Goal: Task Accomplishment & Management: Manage account settings

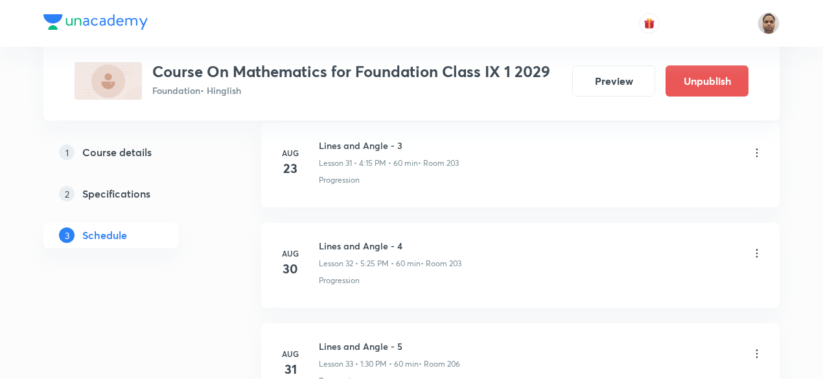
scroll to position [3956, 0]
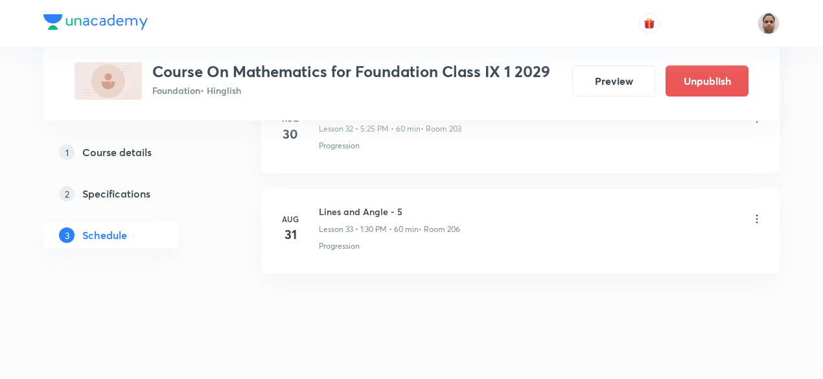
drag, startPoint x: 131, startPoint y: 152, endPoint x: 208, endPoint y: 180, distance: 82.2
click at [131, 152] on h5 "Course details" at bounding box center [116, 152] width 69 height 16
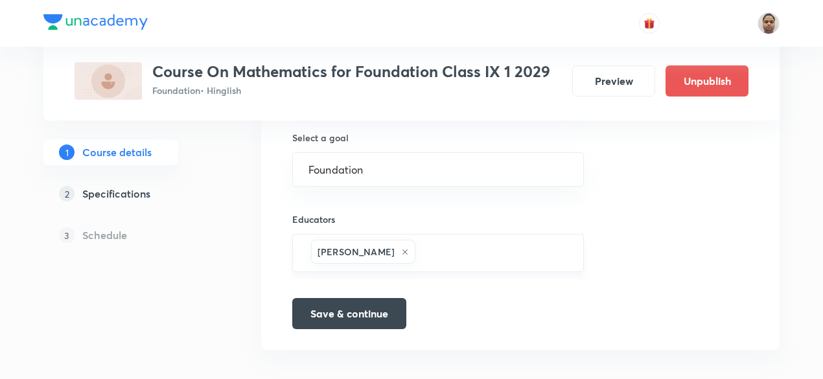
scroll to position [899, 0]
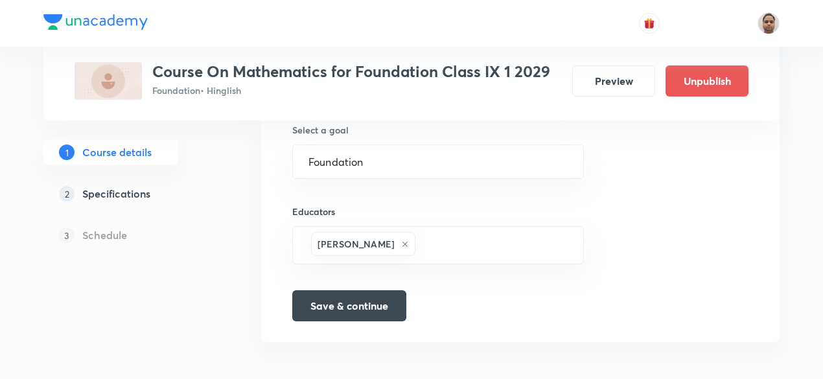
click at [112, 231] on h5 "Schedule" at bounding box center [104, 235] width 45 height 16
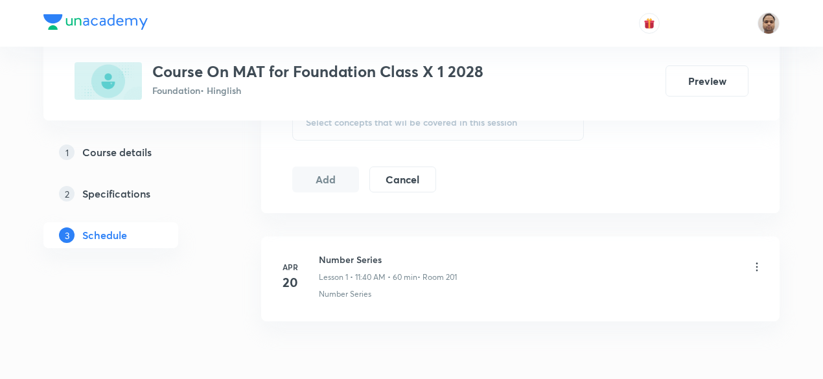
scroll to position [757, 0]
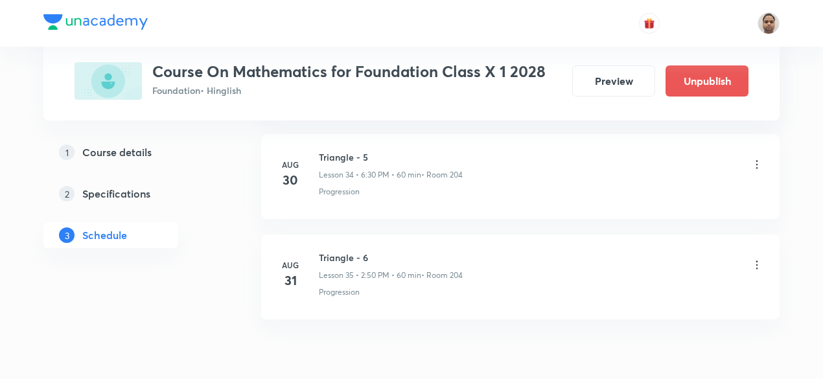
scroll to position [4091, 0]
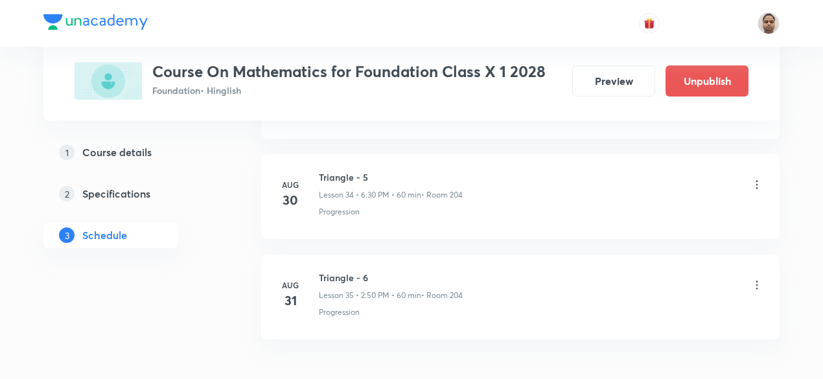
click at [755, 279] on icon at bounding box center [756, 285] width 13 height 13
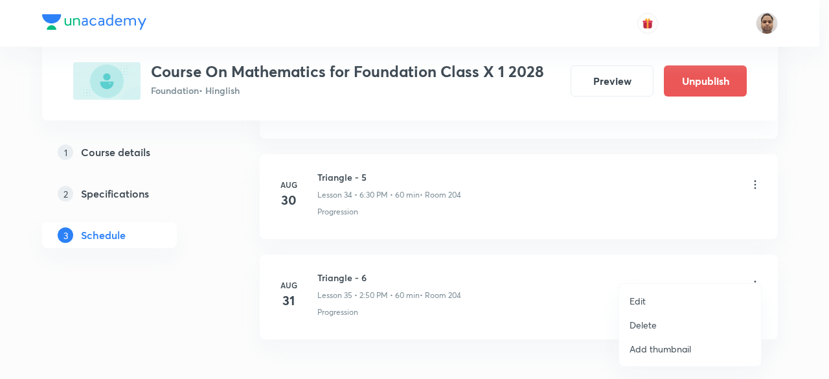
click at [650, 320] on p "Delete" at bounding box center [643, 325] width 27 height 14
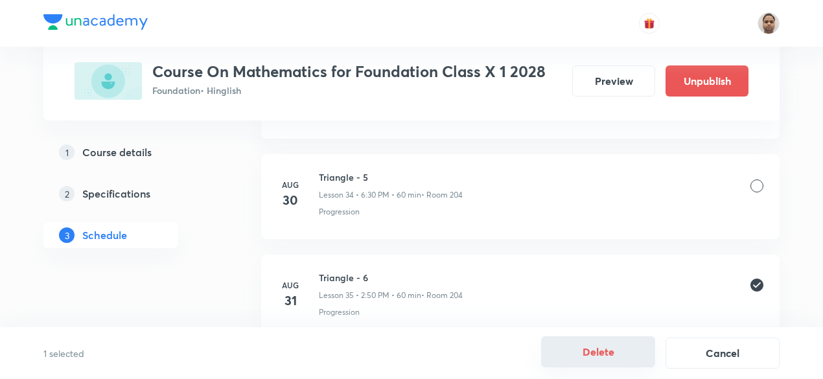
click at [602, 350] on button "Delete" at bounding box center [598, 351] width 114 height 31
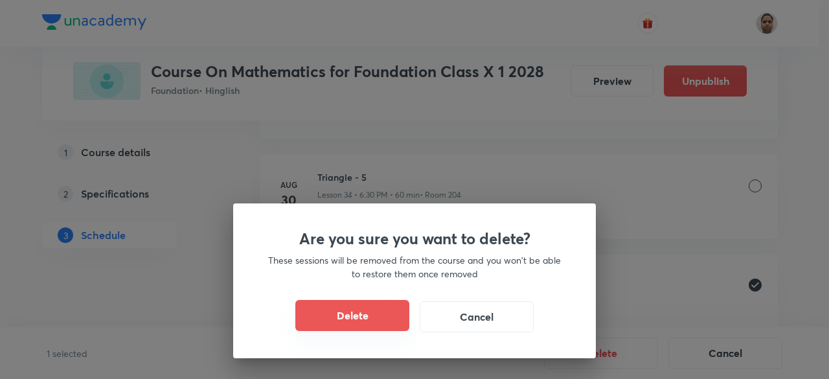
click at [385, 315] on button "Delete" at bounding box center [352, 315] width 114 height 31
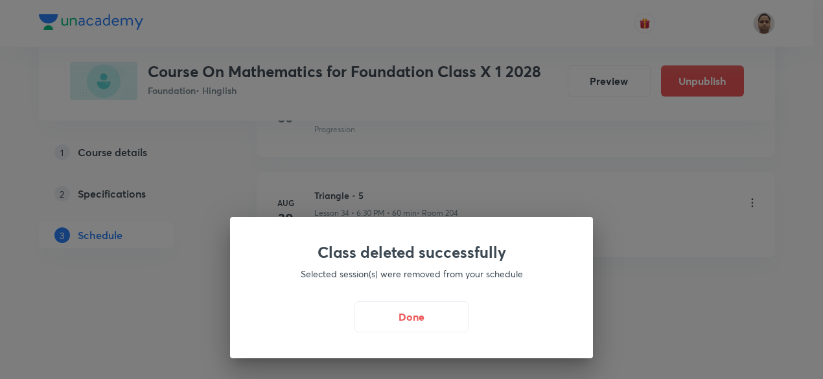
scroll to position [4056, 0]
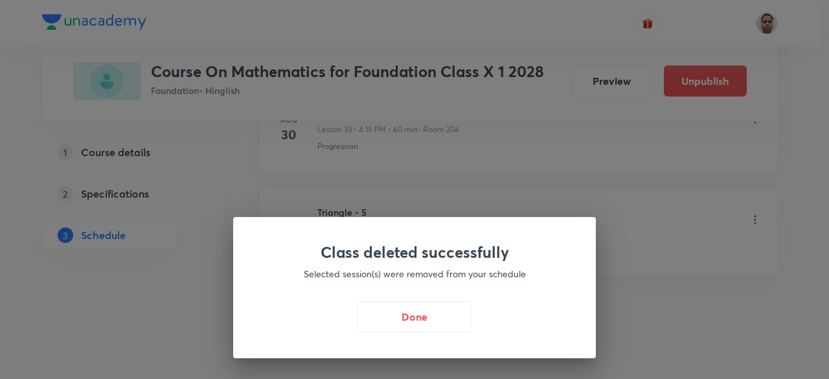
click at [425, 319] on button "Done" at bounding box center [415, 316] width 114 height 31
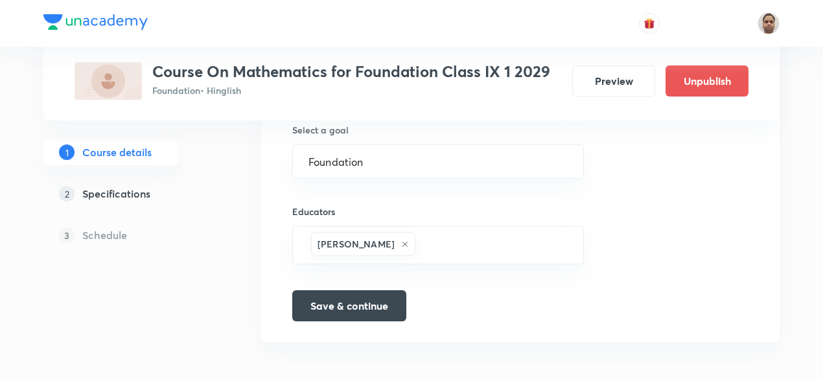
click at [109, 196] on h5 "Specifications" at bounding box center [116, 194] width 68 height 16
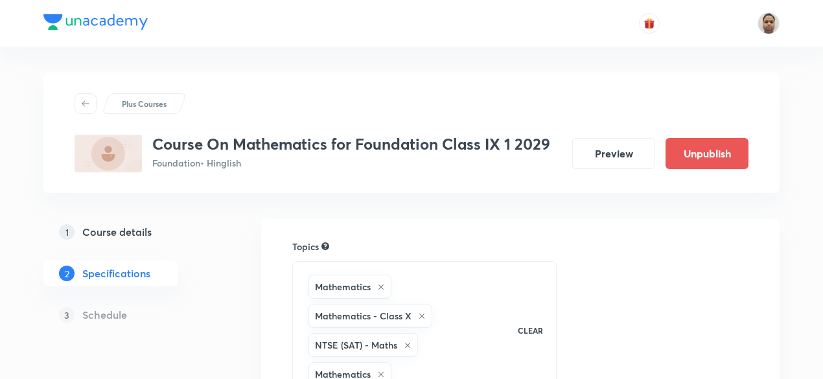
click at [113, 314] on h5 "Schedule" at bounding box center [104, 315] width 45 height 16
click at [109, 231] on h5 "Course details" at bounding box center [116, 232] width 69 height 16
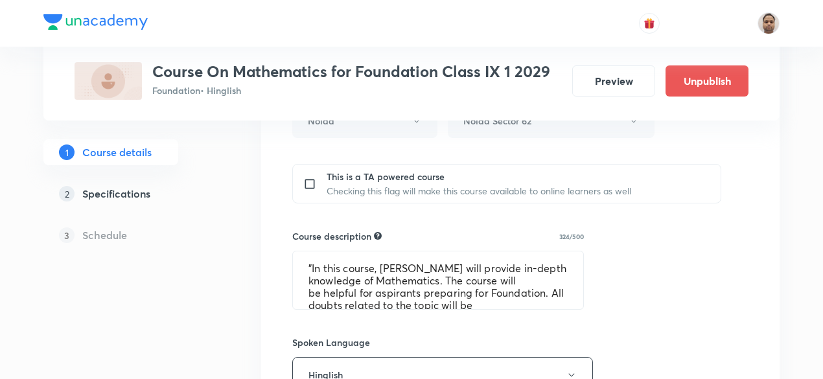
scroll to position [518, 0]
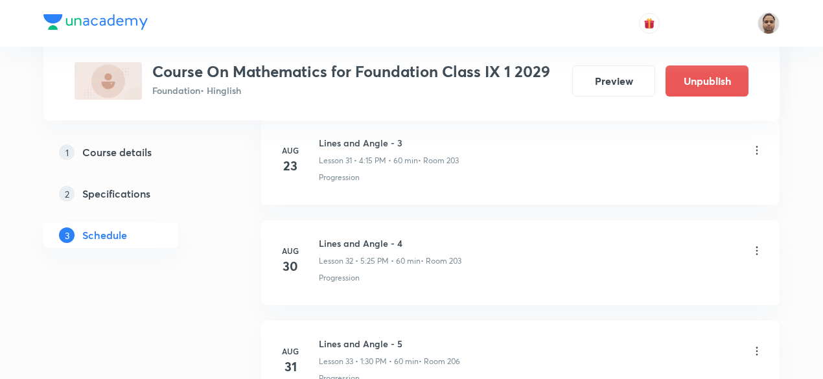
scroll to position [3956, 0]
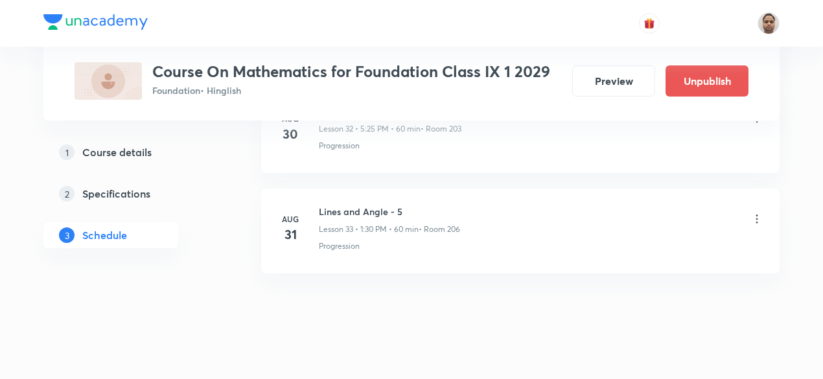
click at [759, 212] on icon at bounding box center [756, 218] width 13 height 13
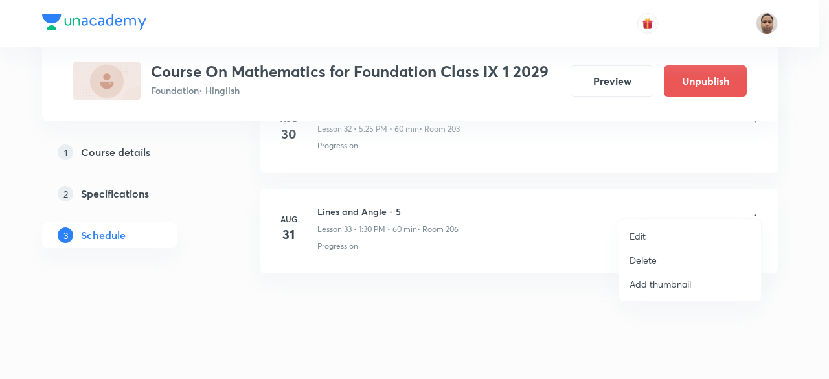
click at [665, 255] on li "Delete" at bounding box center [690, 260] width 142 height 24
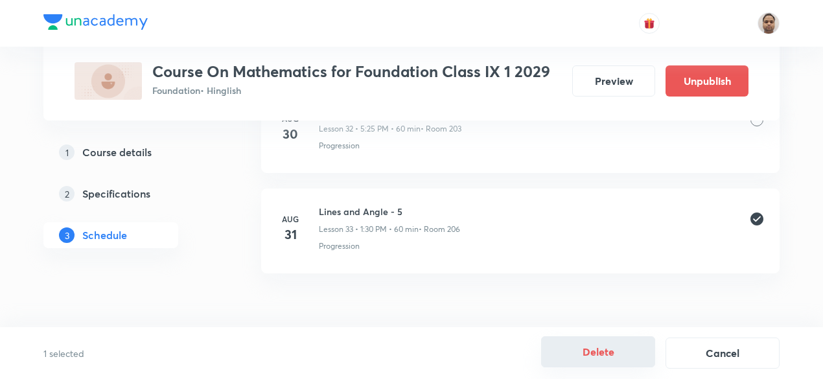
click at [609, 348] on button "Delete" at bounding box center [598, 351] width 114 height 31
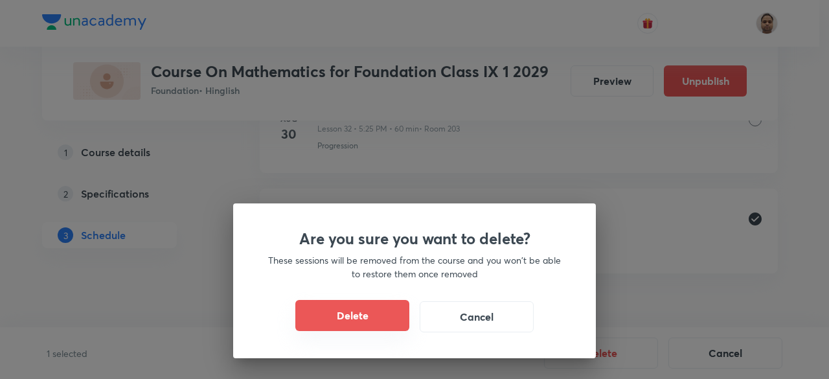
click at [367, 314] on button "Delete" at bounding box center [352, 315] width 114 height 31
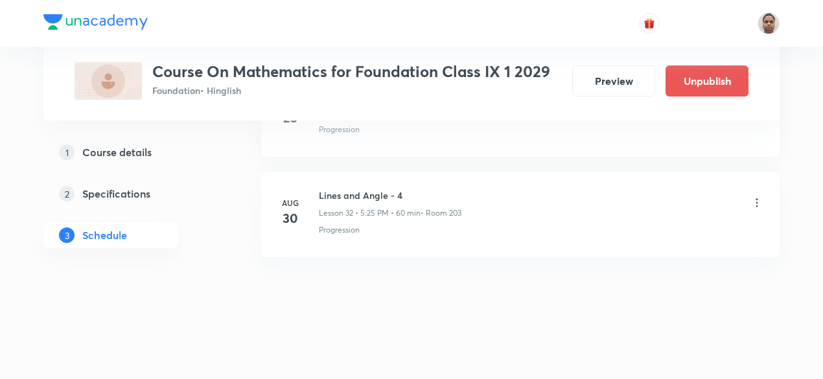
scroll to position [3856, 0]
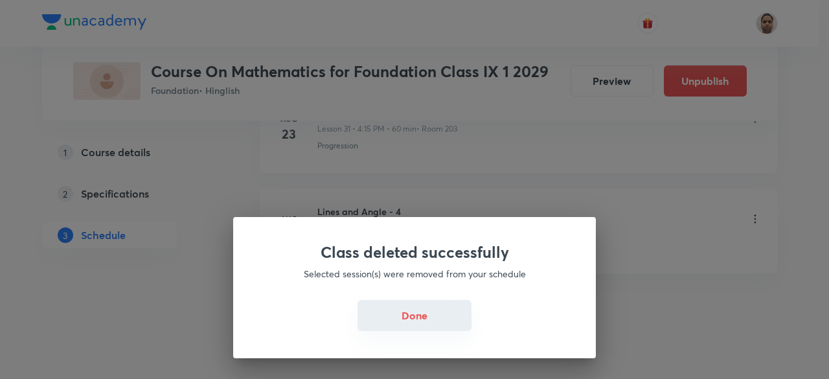
click at [420, 318] on button "Done" at bounding box center [415, 315] width 114 height 31
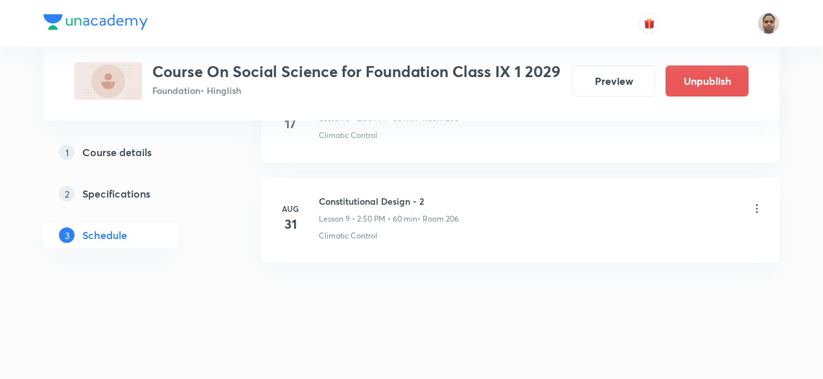
click at [389, 196] on h6 "Constitutional Design - 2" at bounding box center [389, 201] width 140 height 14
copy h6 "Constitutional Design - 2"
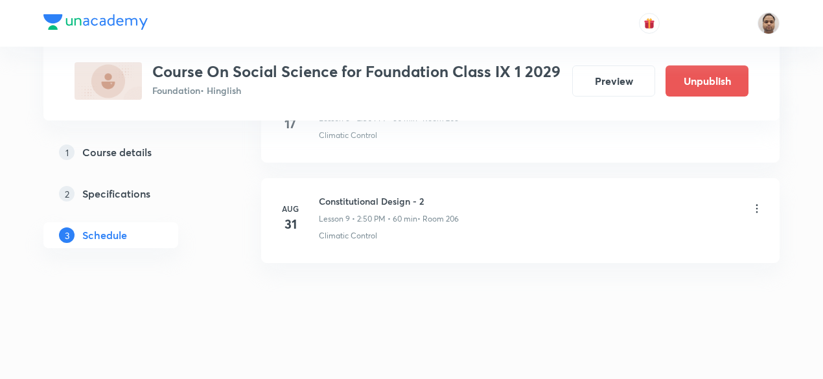
click at [757, 202] on icon at bounding box center [756, 208] width 13 height 13
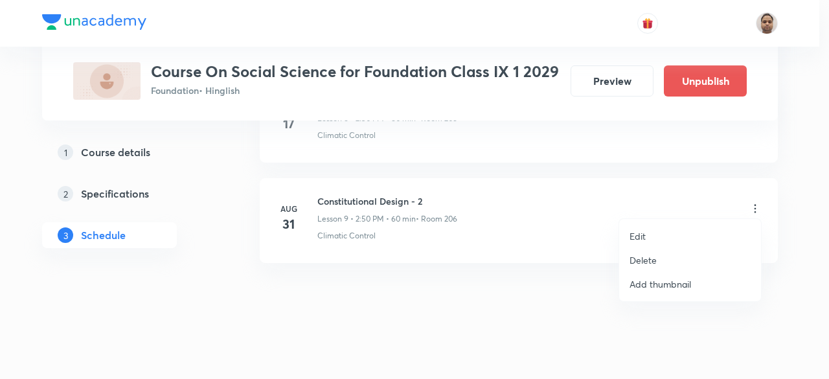
click at [662, 232] on li "Edit" at bounding box center [690, 236] width 142 height 24
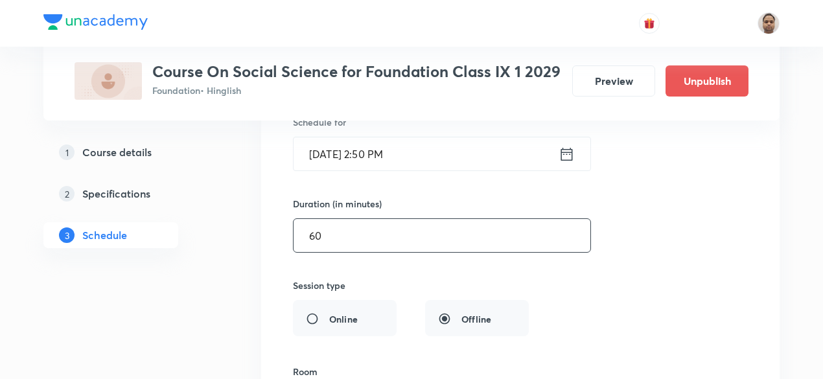
scroll to position [940, 0]
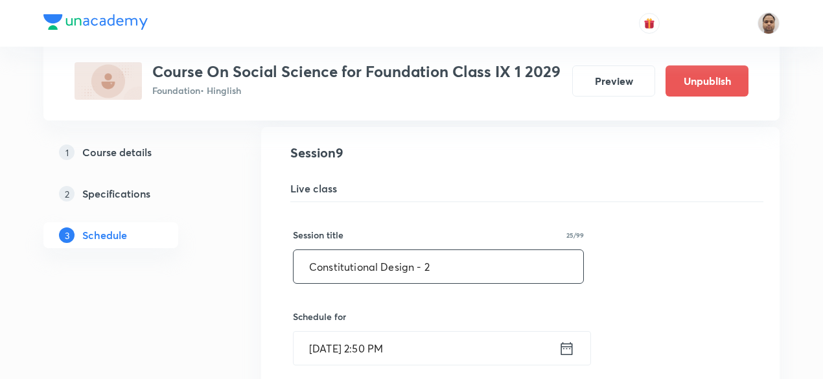
click at [450, 258] on input "Constitutional Design - 2" at bounding box center [438, 266] width 290 height 33
type input "Constitutional Design - 3"
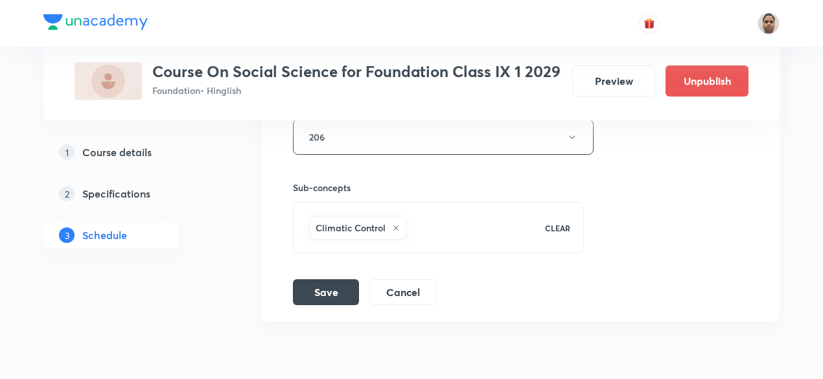
scroll to position [1459, 0]
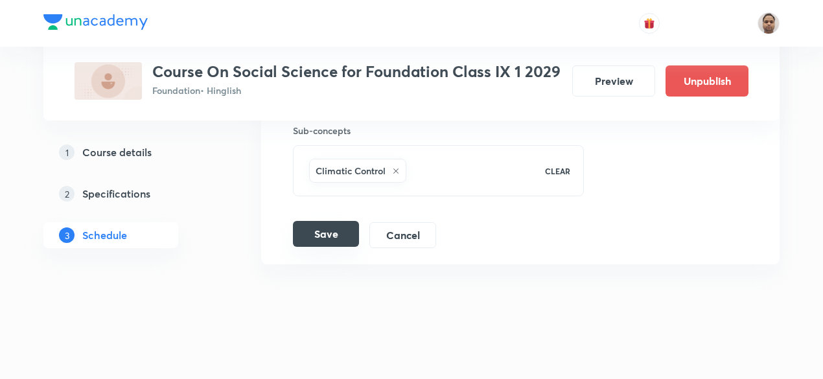
click at [348, 238] on button "Save" at bounding box center [326, 234] width 66 height 26
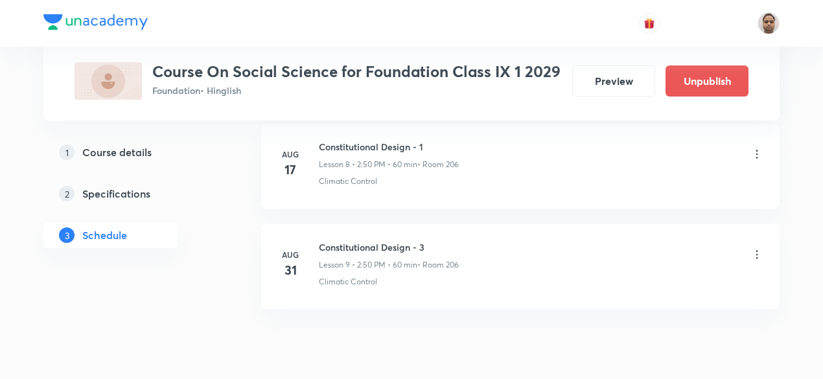
scroll to position [899, 0]
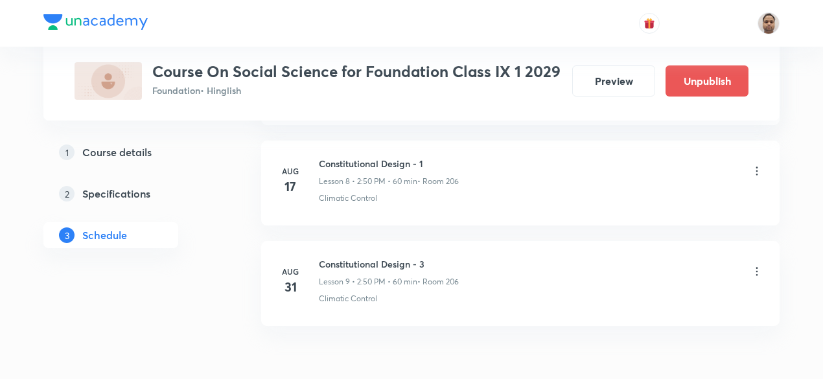
click at [389, 265] on h6 "Constitutional Design - 3" at bounding box center [389, 264] width 140 height 14
copy h6 "Constitutional Design - 3"
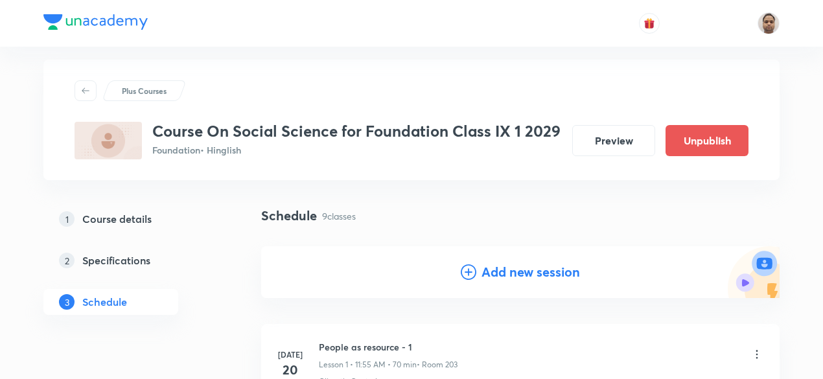
scroll to position [0, 0]
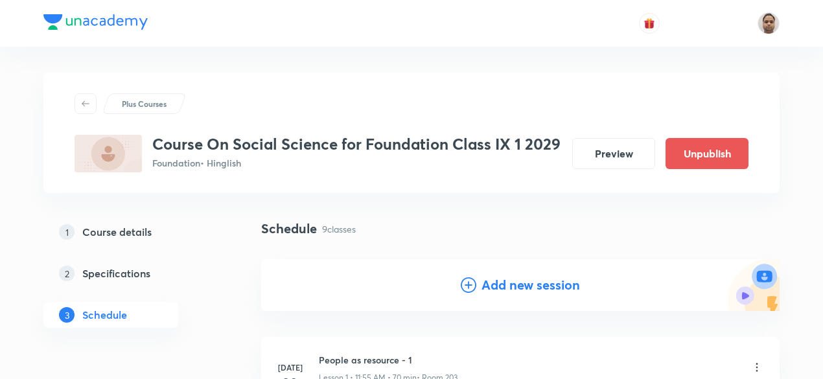
click at [516, 290] on h4 "Add new session" at bounding box center [530, 284] width 98 height 19
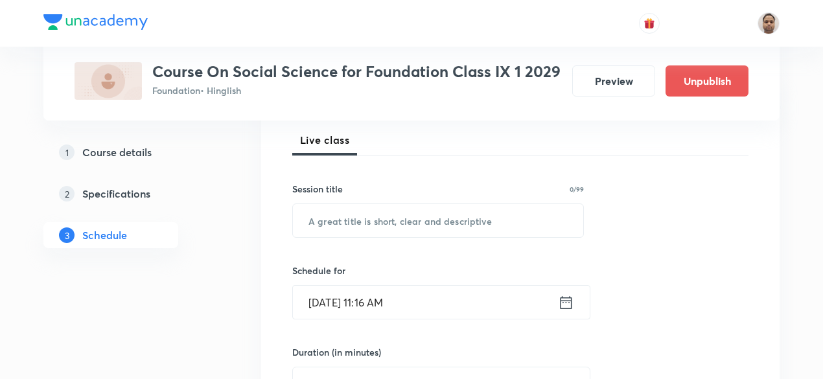
scroll to position [194, 0]
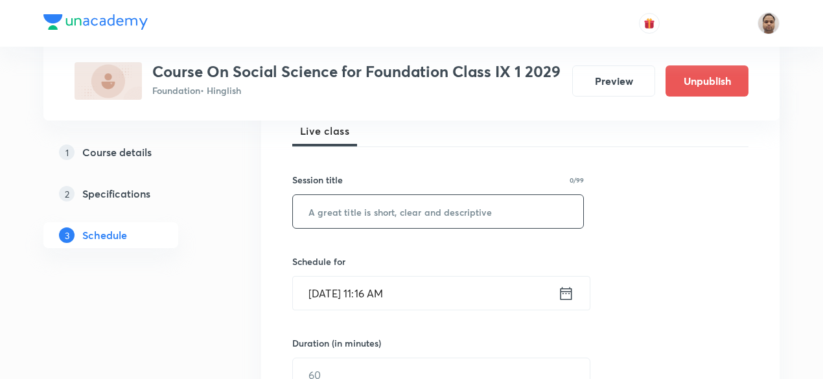
click at [408, 211] on input "text" at bounding box center [438, 211] width 290 height 33
paste input "Constitutional Design - 3"
type input "Constitutional Design - 2"
click at [374, 289] on input "[DATE] 11:16 AM" at bounding box center [425, 293] width 265 height 33
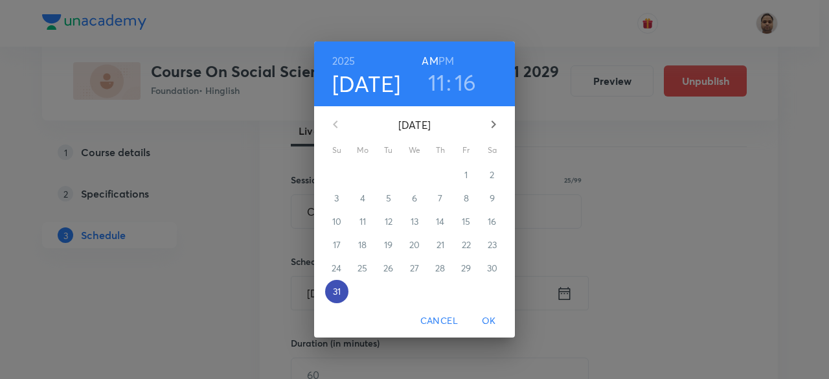
click at [339, 290] on p "31" at bounding box center [337, 291] width 8 height 13
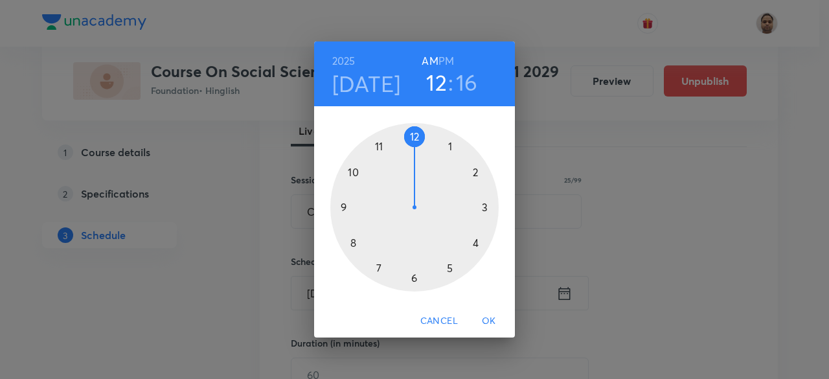
drag, startPoint x: 395, startPoint y: 141, endPoint x: 425, endPoint y: 142, distance: 29.8
click at [425, 142] on div at bounding box center [414, 207] width 168 height 168
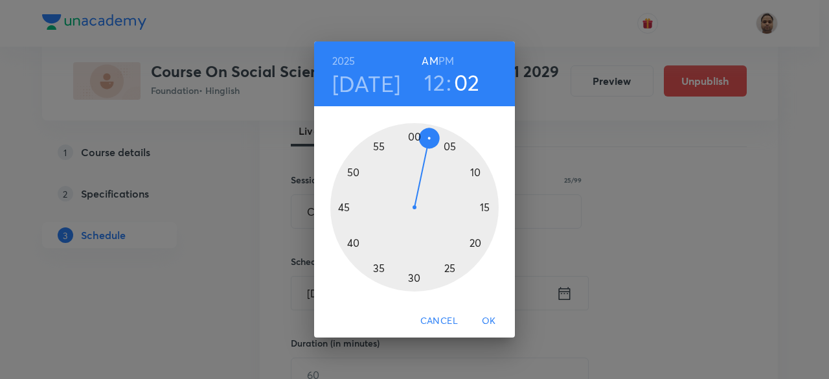
click at [431, 141] on div at bounding box center [414, 207] width 168 height 168
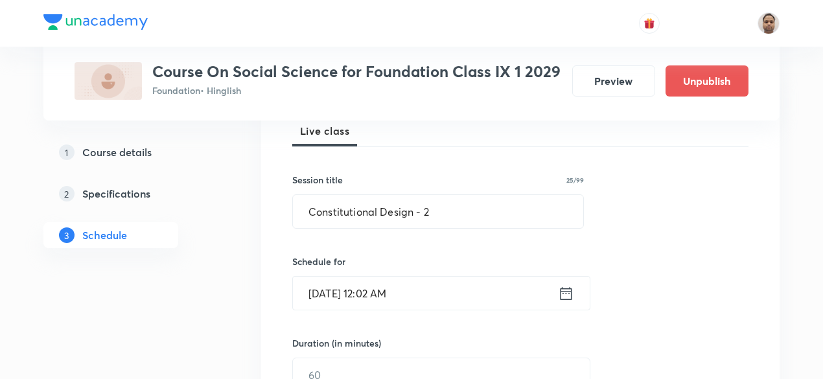
click at [388, 288] on input "[DATE] 12:02 AM" at bounding box center [425, 293] width 265 height 33
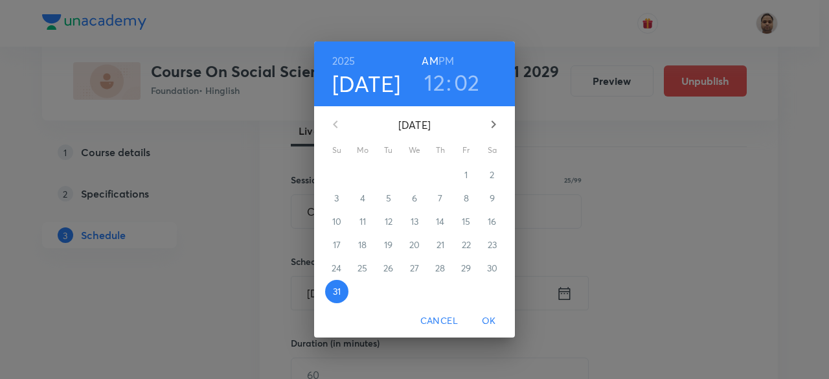
click at [435, 79] on h3 "12" at bounding box center [434, 82] width 21 height 27
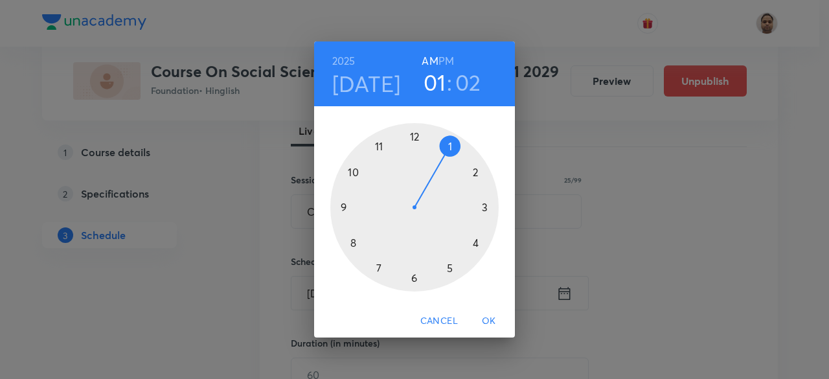
drag, startPoint x: 426, startPoint y: 130, endPoint x: 446, endPoint y: 134, distance: 19.8
click at [446, 134] on div at bounding box center [414, 207] width 168 height 168
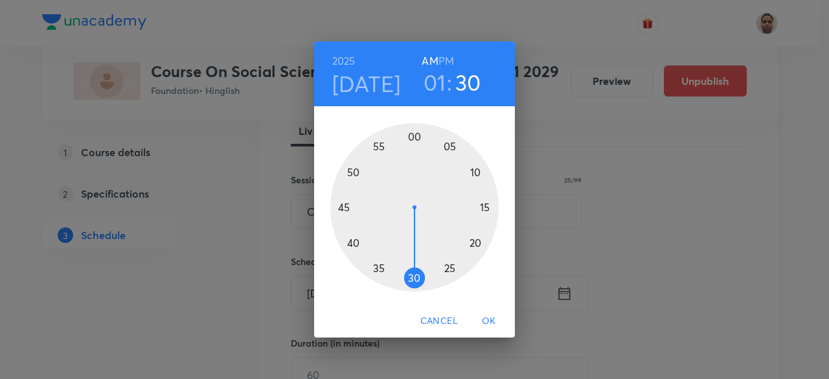
drag, startPoint x: 451, startPoint y: 176, endPoint x: 413, endPoint y: 251, distance: 84.3
click at [413, 251] on div at bounding box center [414, 207] width 168 height 168
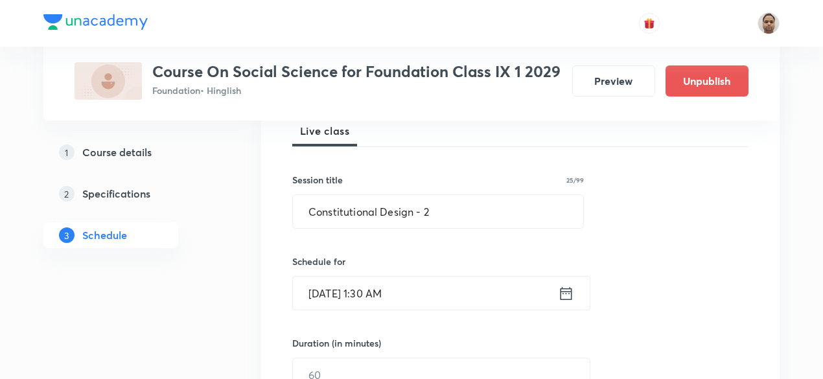
click at [439, 288] on input "[DATE] 1:30 AM" at bounding box center [425, 293] width 265 height 33
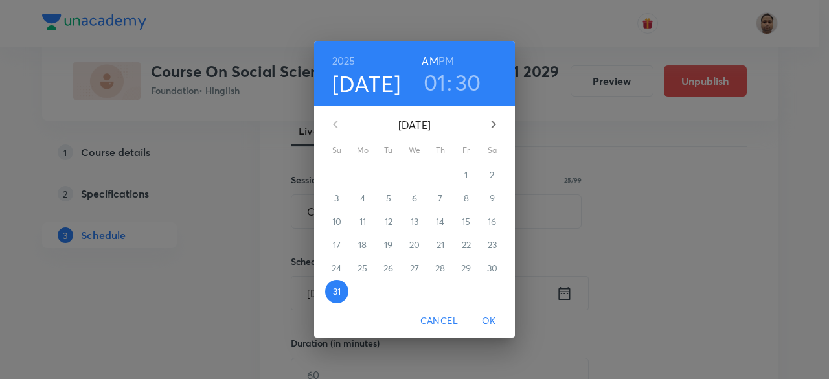
click at [454, 59] on div "[DATE] 01 : 30 AM PM" at bounding box center [415, 74] width 180 height 44
click at [446, 62] on h6 "PM" at bounding box center [446, 61] width 16 height 18
click at [497, 319] on span "OK" at bounding box center [488, 321] width 31 height 16
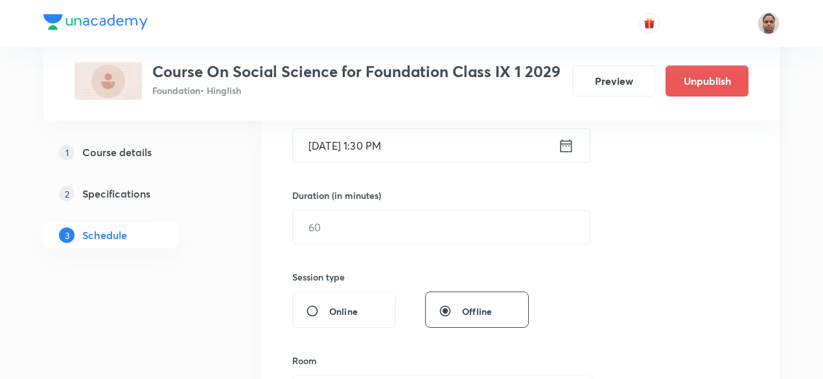
scroll to position [389, 0]
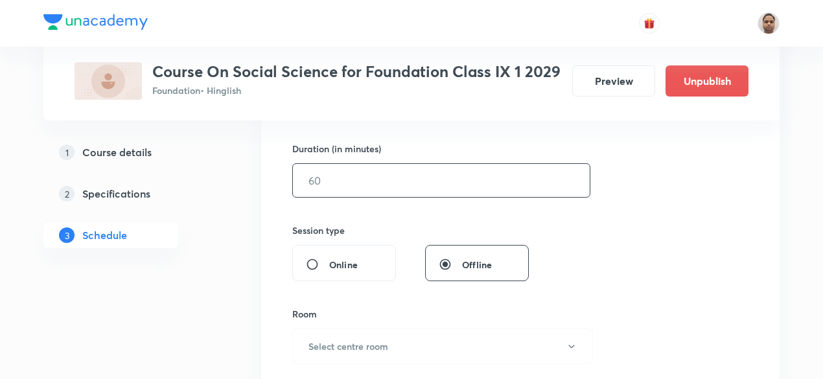
click at [359, 182] on input "text" at bounding box center [441, 180] width 297 height 33
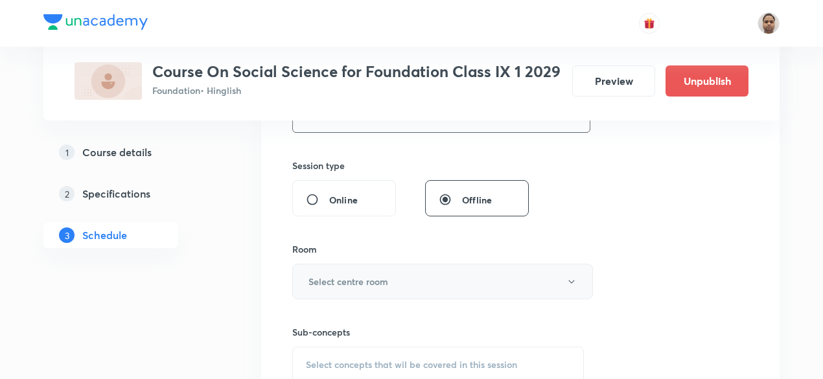
type input "60"
click at [350, 265] on button "Select centre room" at bounding box center [442, 282] width 301 height 36
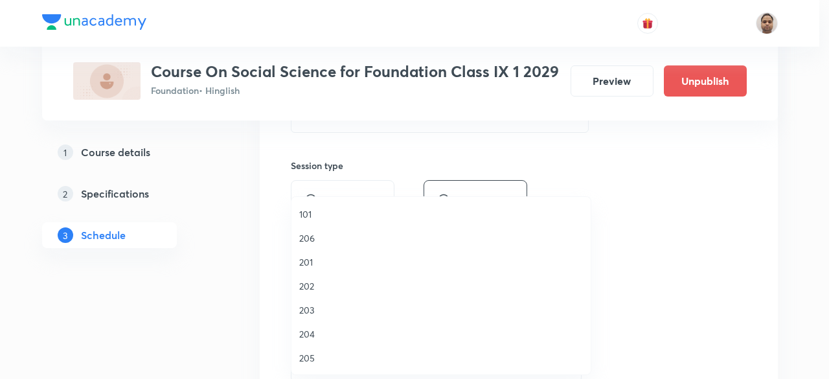
click at [304, 310] on span "203" at bounding box center [441, 310] width 284 height 14
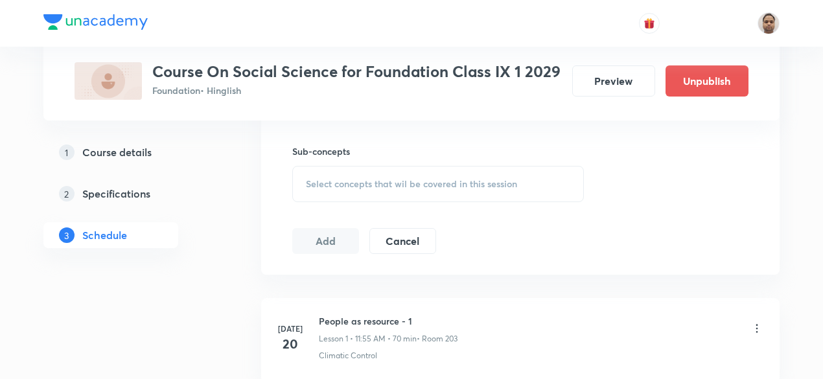
scroll to position [648, 0]
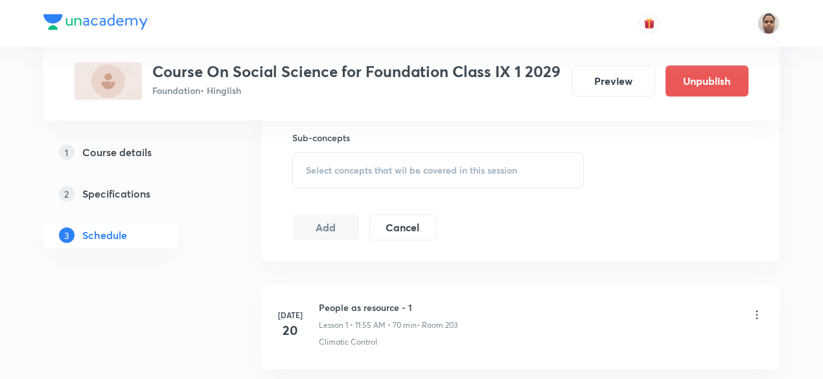
click at [340, 155] on div "Select concepts that wil be covered in this session" at bounding box center [437, 170] width 291 height 36
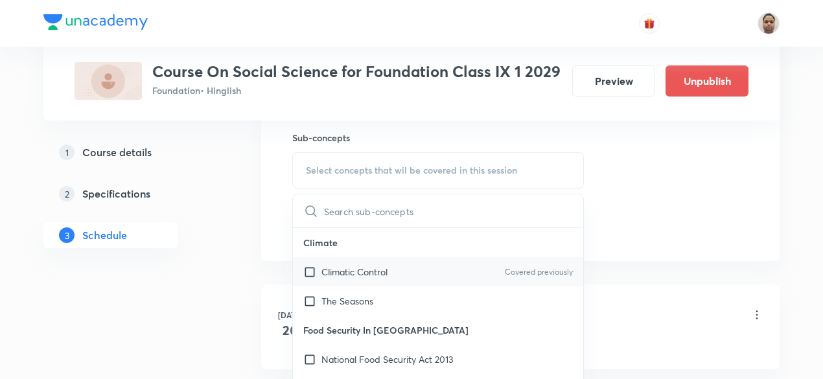
click at [343, 265] on p "Climatic Control" at bounding box center [354, 272] width 66 height 14
checkbox input "true"
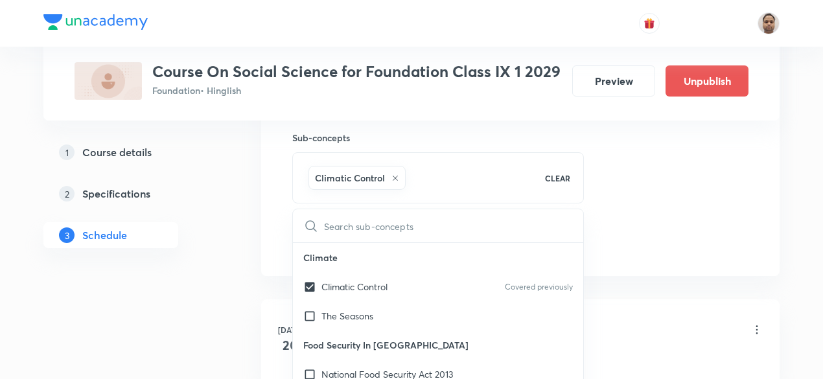
click at [236, 289] on div "Plus Courses Course On Social Science for Foundation Class IX 1 2029 Foundation…" at bounding box center [411, 355] width 736 height 1861
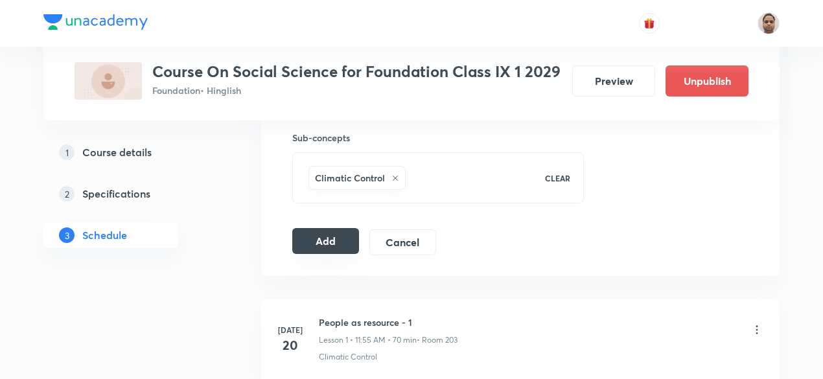
click at [319, 243] on button "Add" at bounding box center [325, 241] width 67 height 26
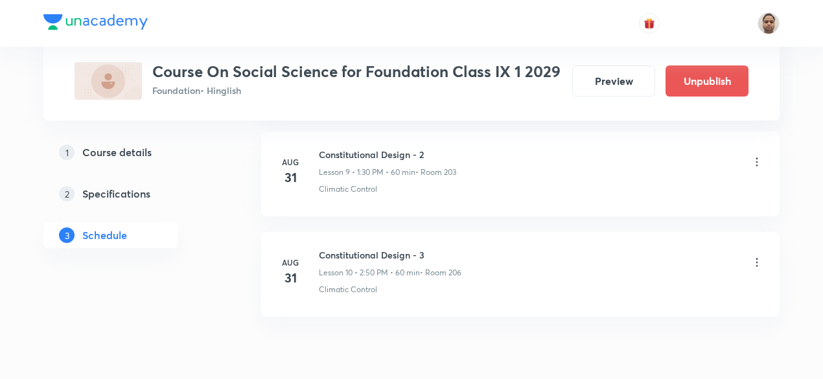
scroll to position [1029, 0]
